Goal: Find specific page/section: Find specific page/section

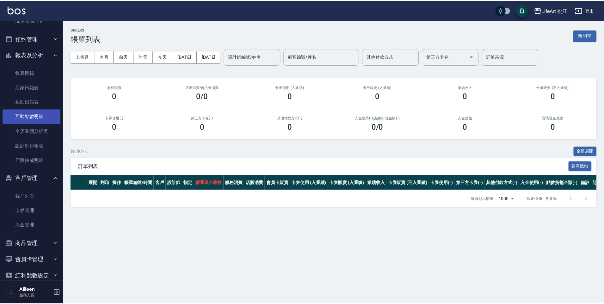
scroll to position [131, 0]
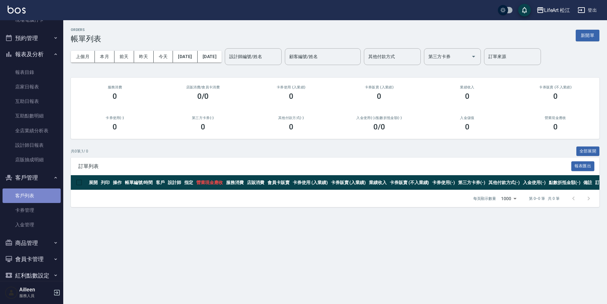
click at [32, 197] on link "客戶列表" at bounding box center [32, 196] width 58 height 15
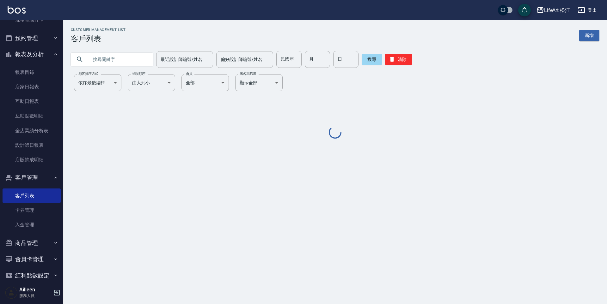
click at [95, 52] on input "text" at bounding box center [117, 59] width 59 height 17
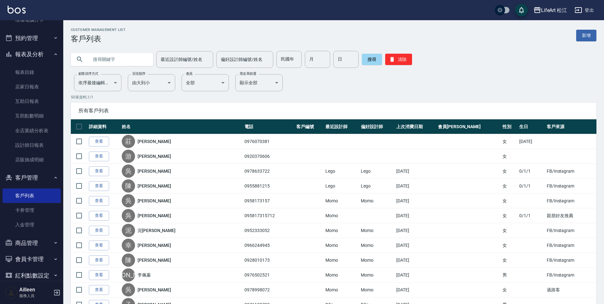
click at [97, 63] on input "text" at bounding box center [117, 59] width 59 height 17
type input "5"
type input "4"
type input "ˋ"
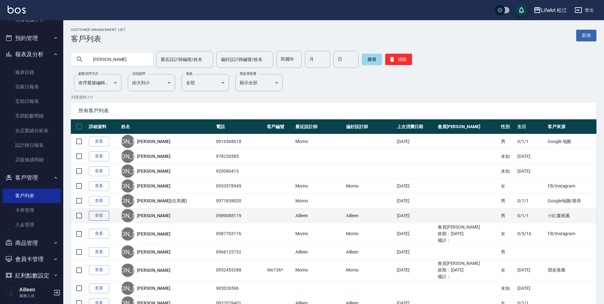
type input "[PERSON_NAME]"
click at [95, 216] on link "查看" at bounding box center [99, 216] width 20 height 10
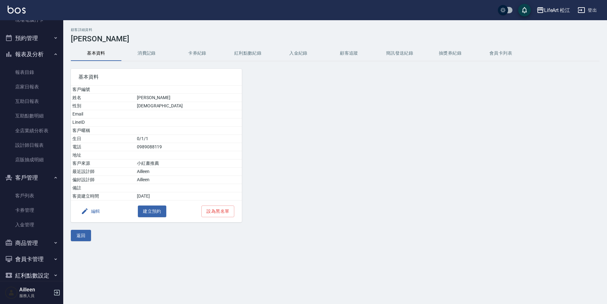
click at [151, 58] on button "消費記錄" at bounding box center [146, 53] width 51 height 15
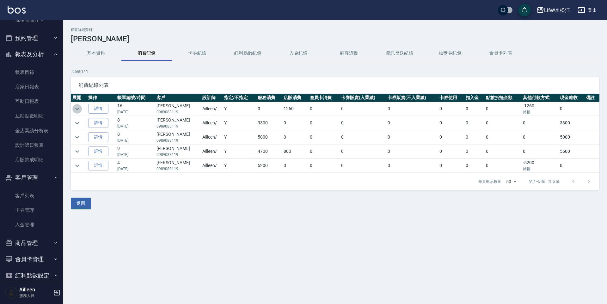
click at [78, 106] on icon "expand row" at bounding box center [77, 109] width 8 height 8
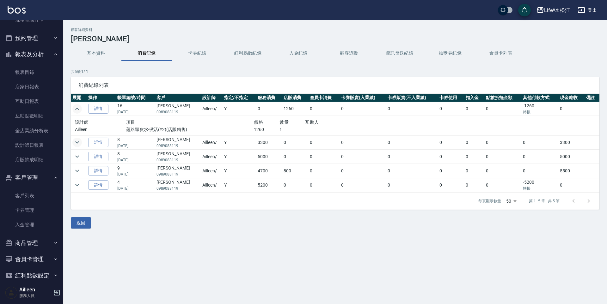
click at [79, 141] on icon "expand row" at bounding box center [77, 143] width 8 height 8
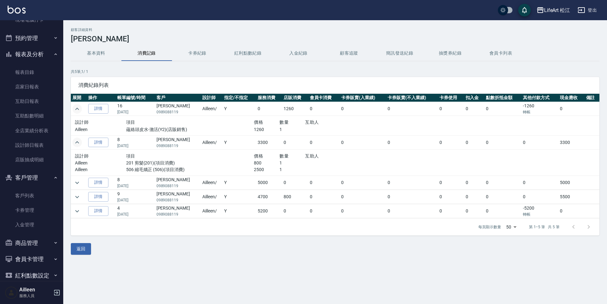
click at [83, 182] on td at bounding box center [79, 183] width 16 height 14
click at [82, 183] on td at bounding box center [79, 183] width 16 height 14
click at [81, 183] on button "expand row" at bounding box center [76, 182] width 9 height 9
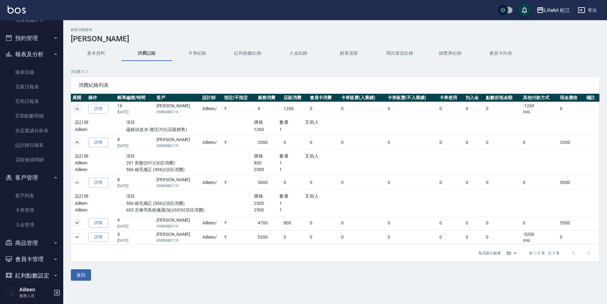
click at [79, 224] on icon "expand row" at bounding box center [77, 223] width 8 height 8
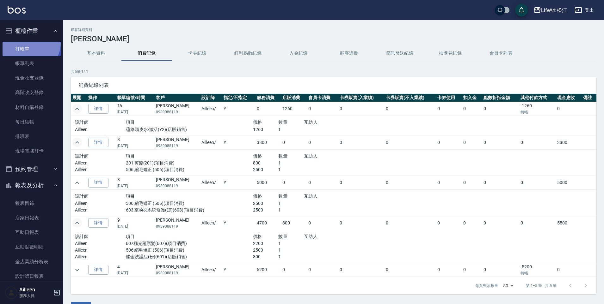
click at [28, 43] on link "打帳單" at bounding box center [32, 49] width 58 height 15
